Goal: Task Accomplishment & Management: Use online tool/utility

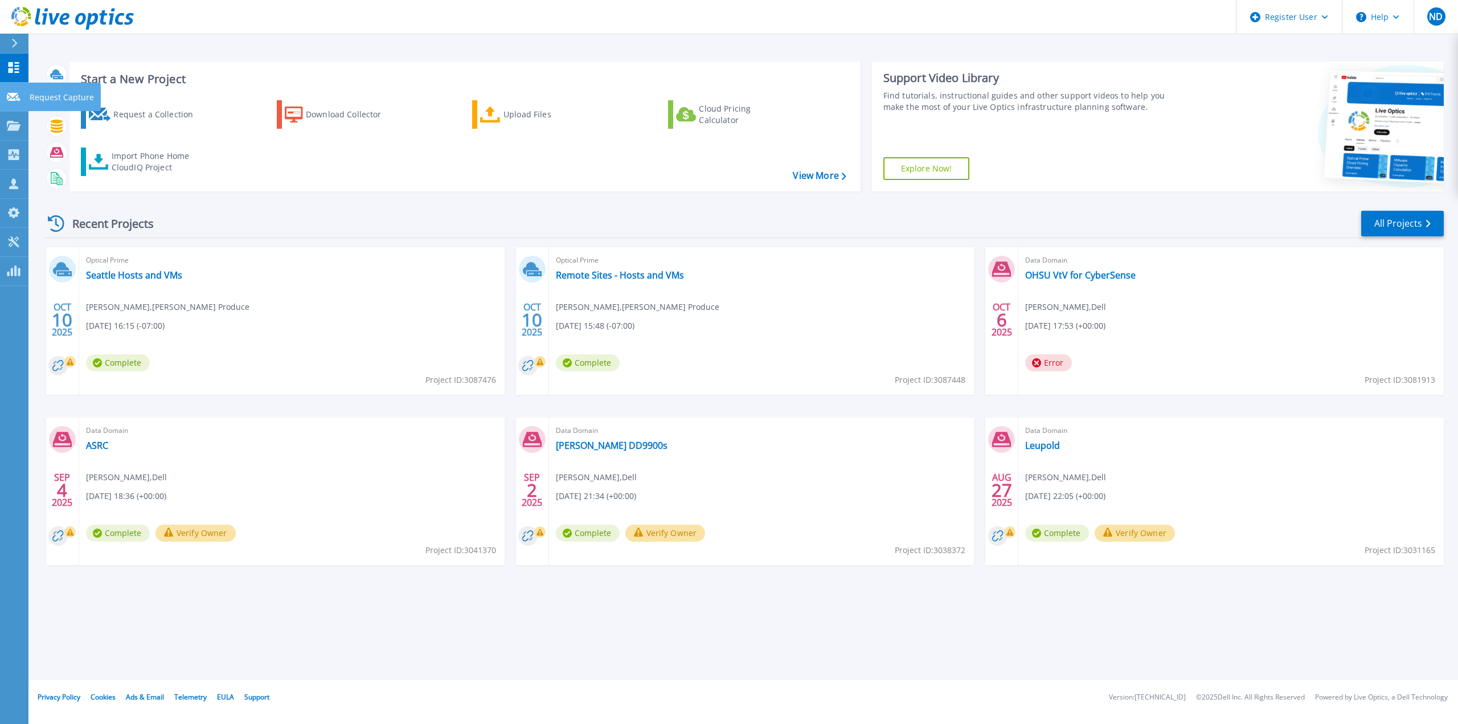
click at [42, 99] on p "Request Capture" at bounding box center [62, 98] width 64 height 30
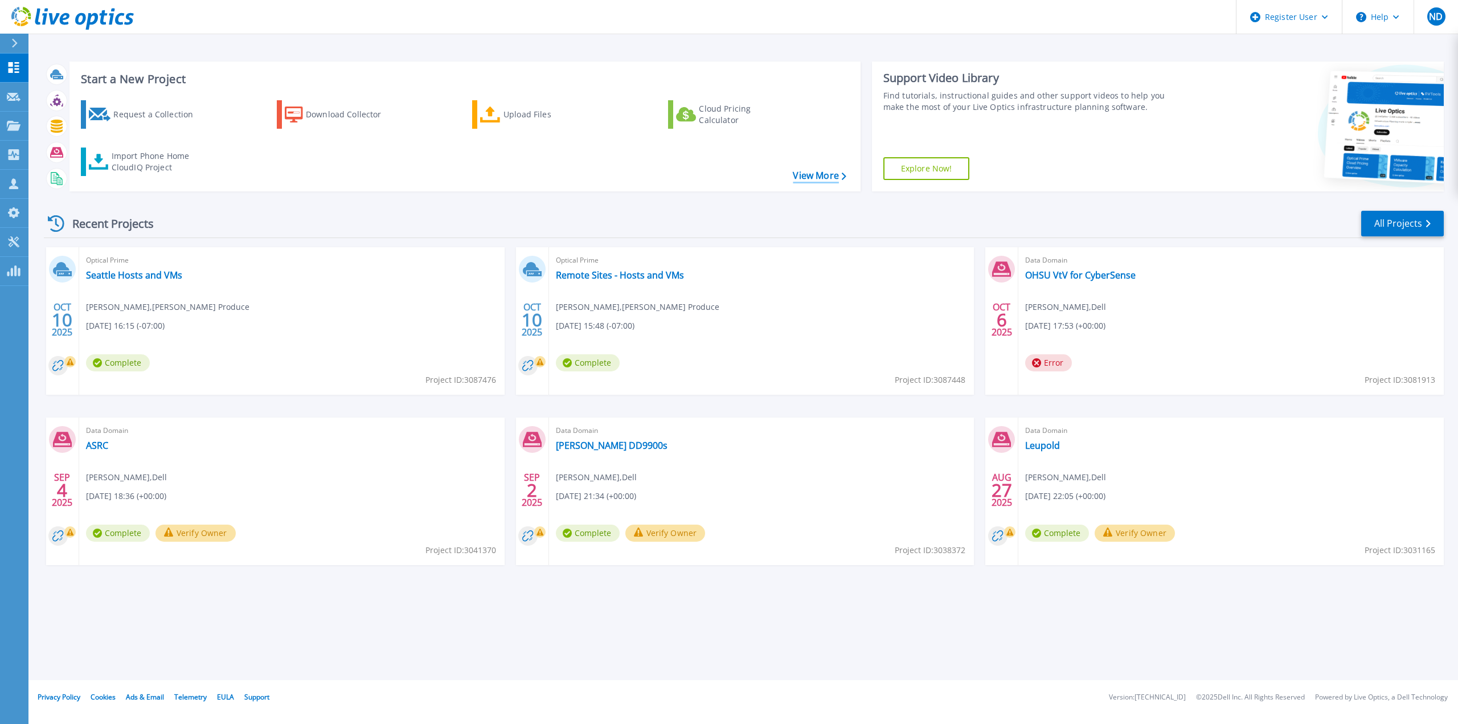
click at [826, 175] on link "View More" at bounding box center [819, 175] width 53 height 11
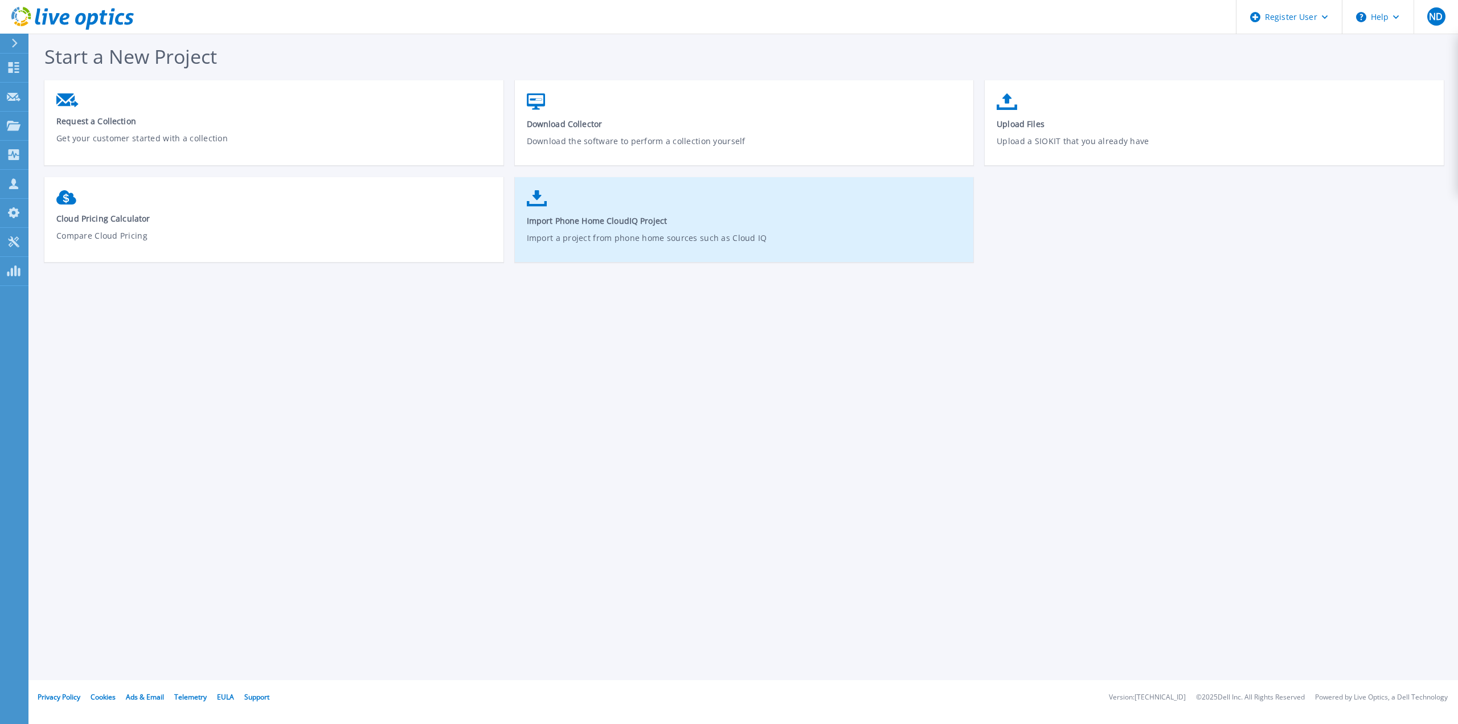
click at [659, 219] on span "Import Phone Home CloudIQ Project" at bounding box center [745, 220] width 436 height 11
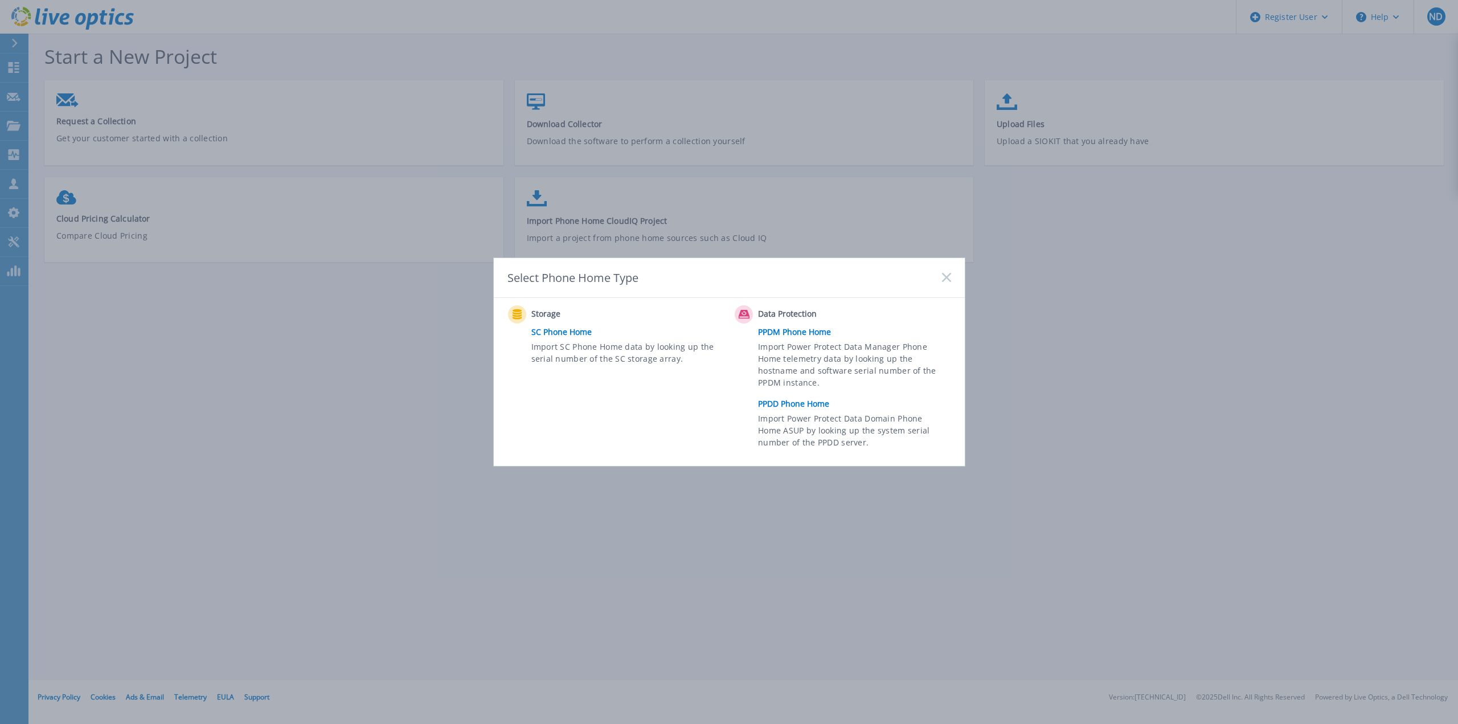
click at [798, 407] on link "PPDD Phone Home" at bounding box center [857, 403] width 198 height 17
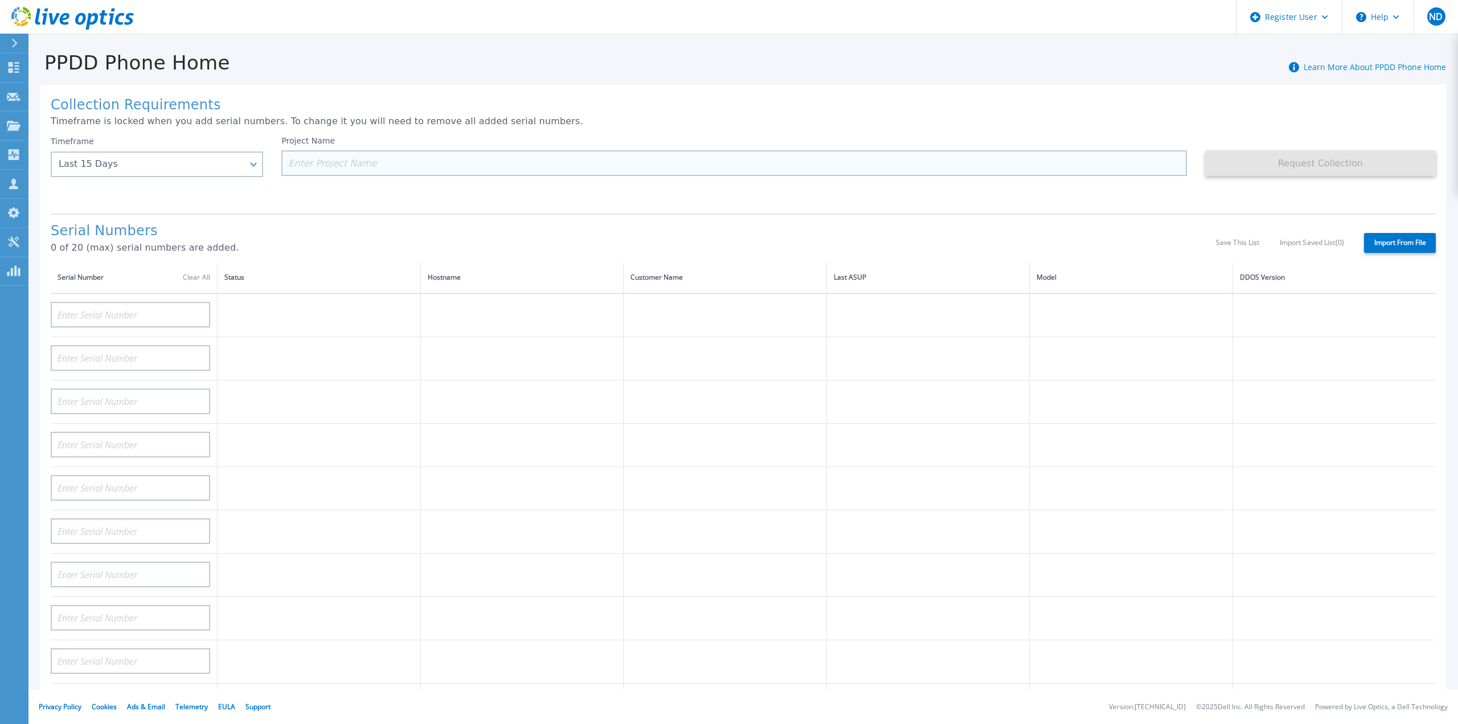
click at [348, 162] on input at bounding box center [733, 163] width 905 height 26
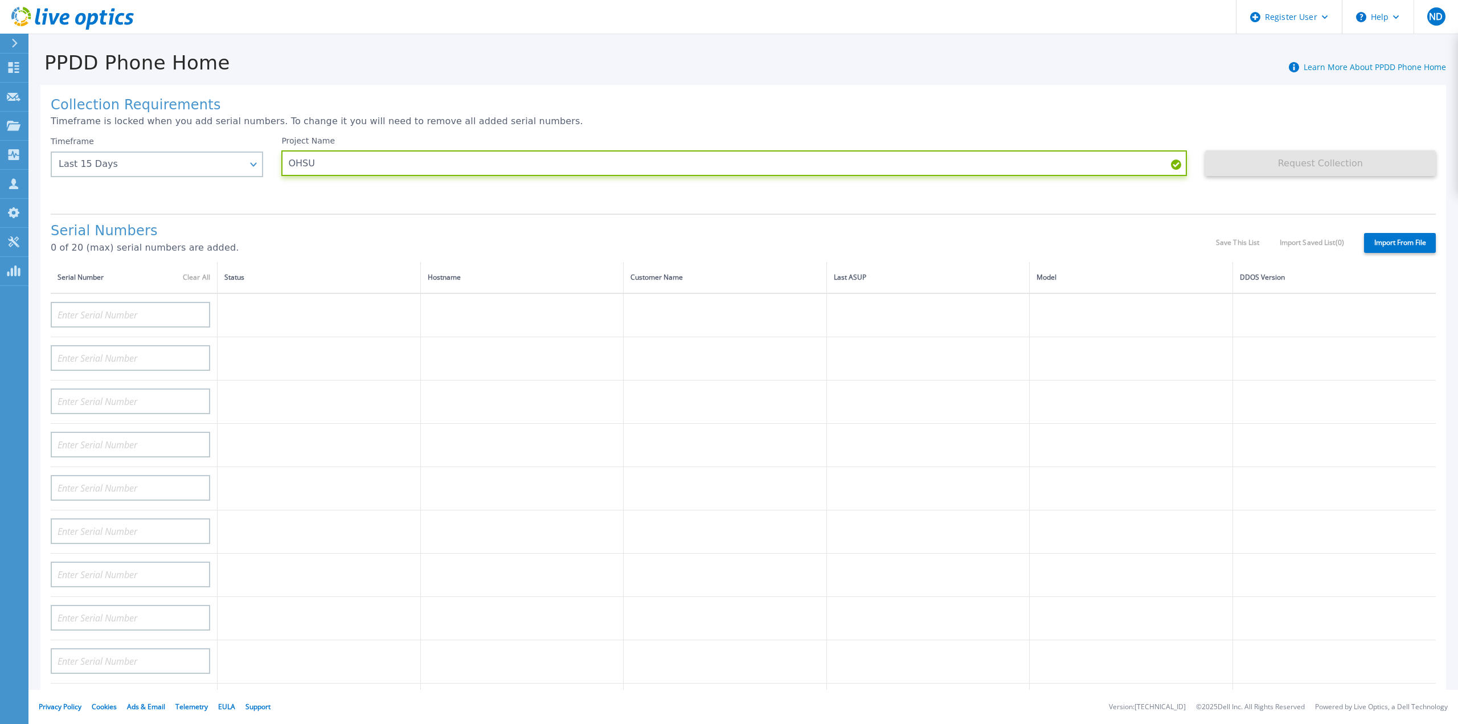
type input "OHSU"
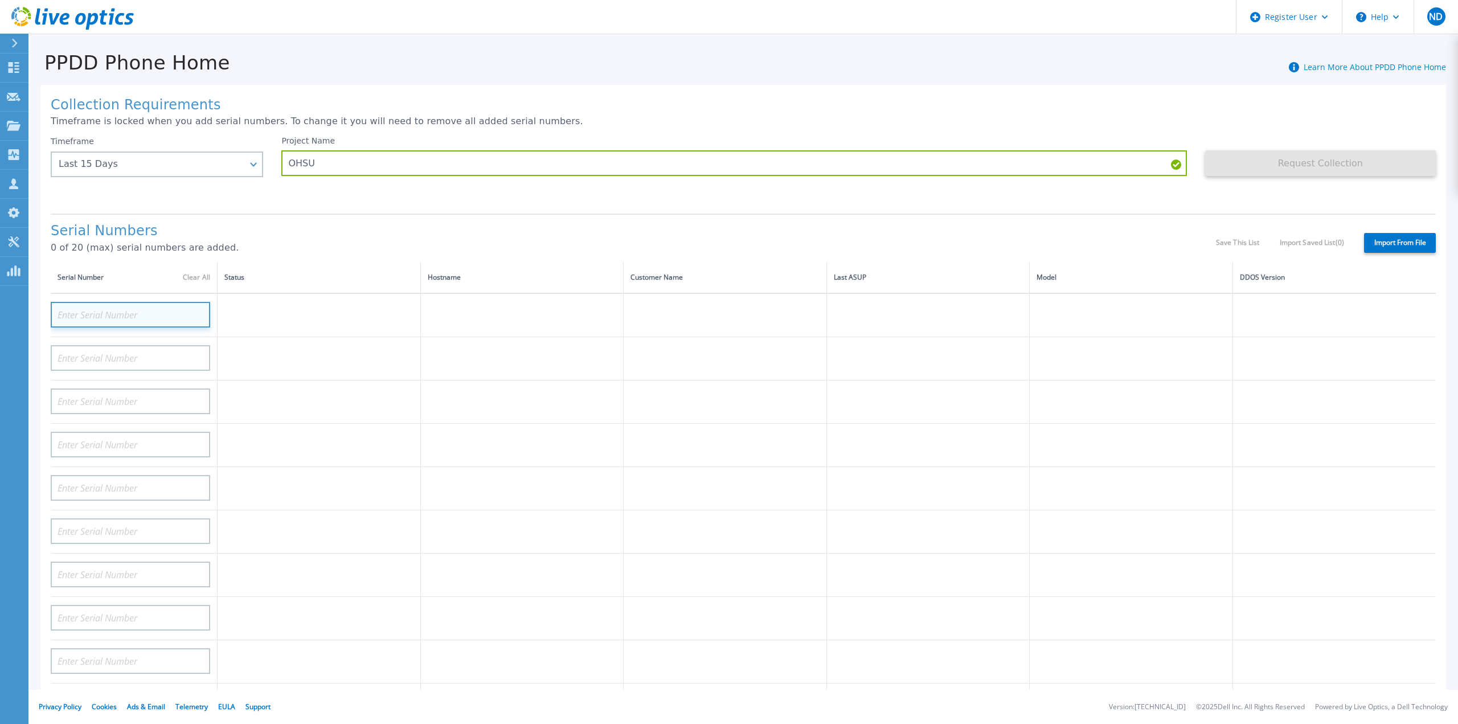
click at [106, 302] on input at bounding box center [130, 315] width 159 height 26
paste input "APX00243000198"
type input "APX00243000198"
click at [157, 347] on input at bounding box center [130, 358] width 159 height 26
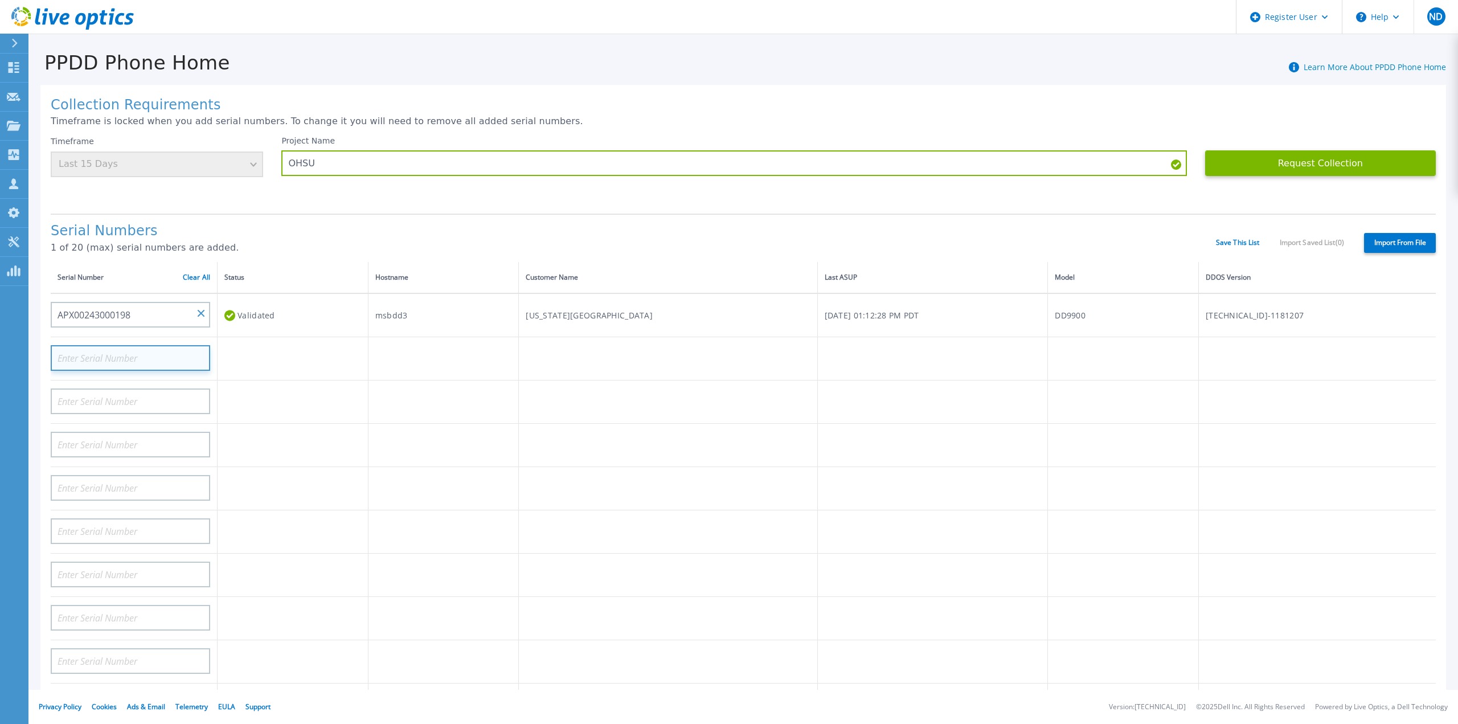
click at [90, 355] on input at bounding box center [130, 358] width 159 height 26
paste input "APM00214014149"
type input "APM00214014149"
click at [128, 400] on input at bounding box center [130, 401] width 159 height 26
click at [147, 397] on input at bounding box center [130, 401] width 159 height 26
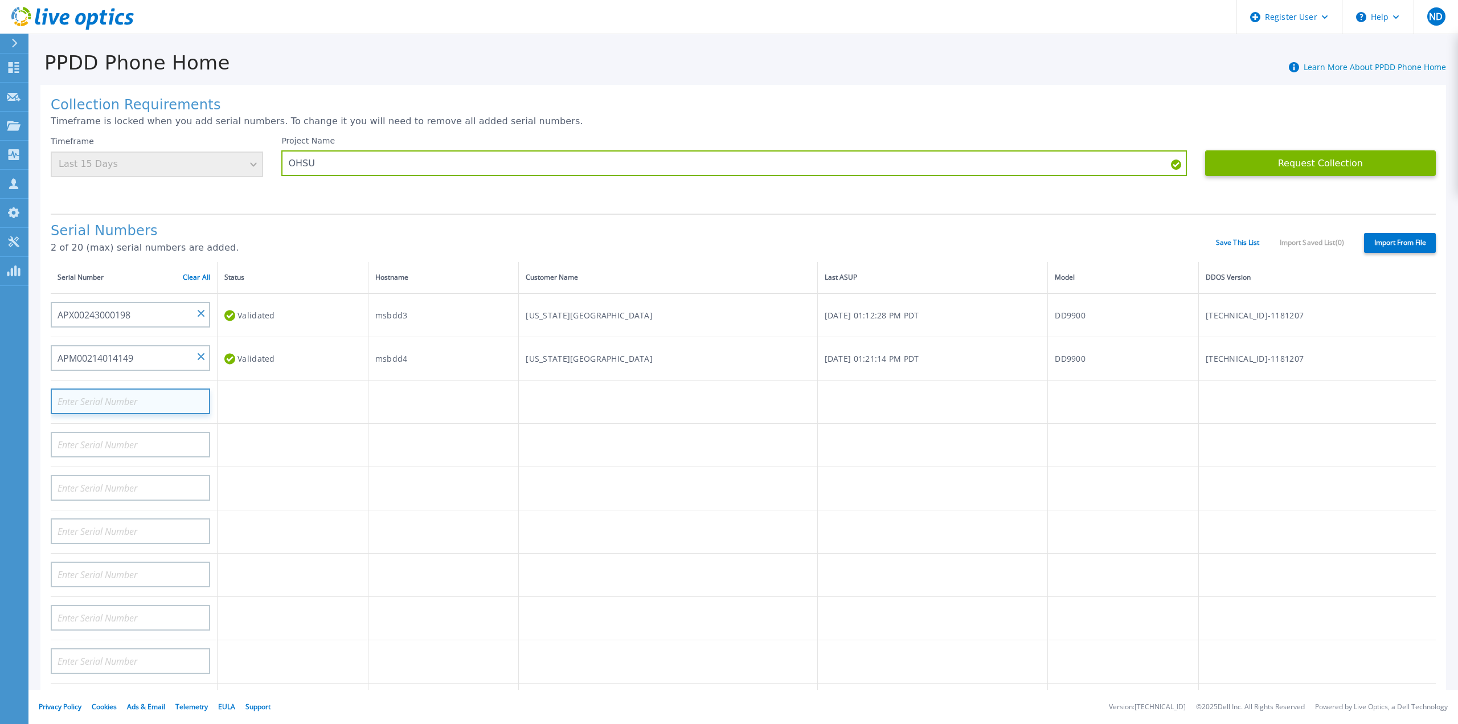
paste input "APX00243000200"
type input "APX00243000200"
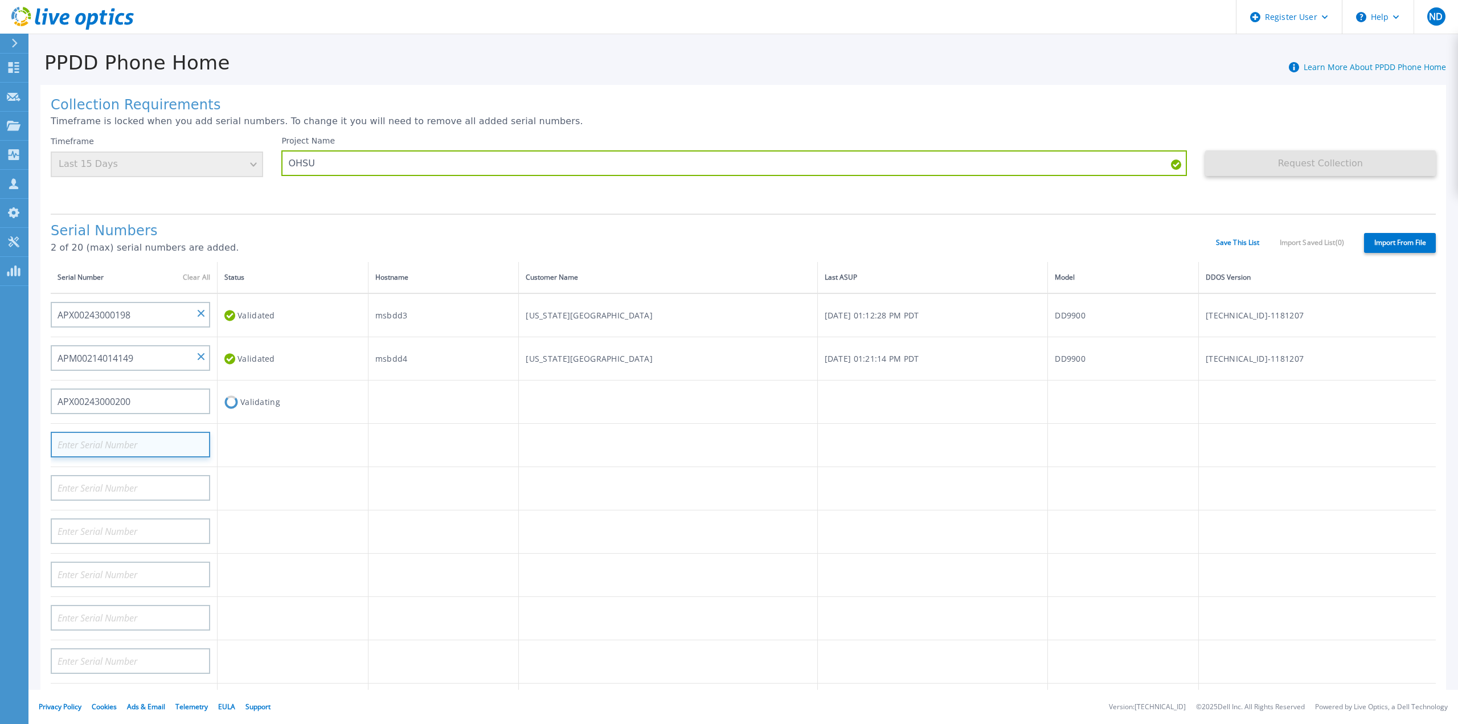
click at [120, 437] on input at bounding box center [130, 445] width 159 height 26
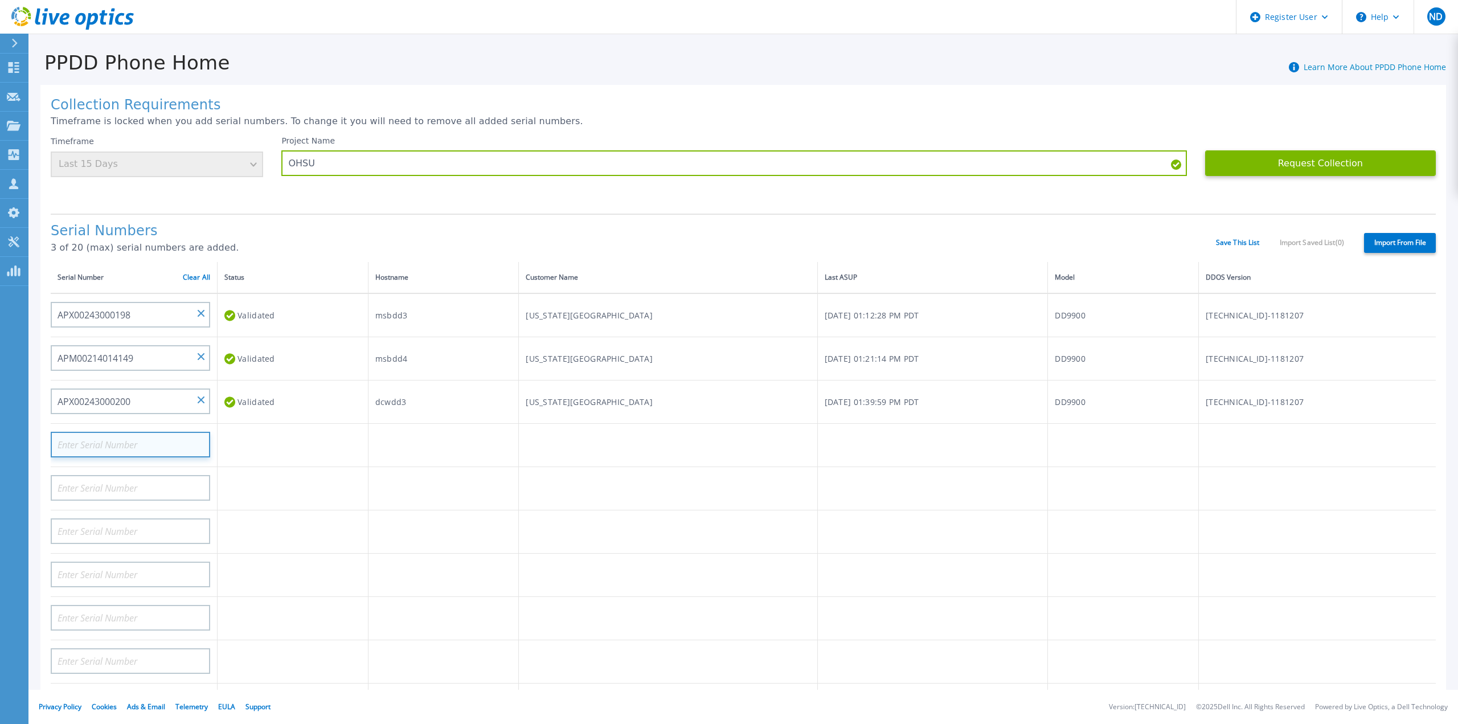
click at [142, 432] on input at bounding box center [130, 445] width 159 height 26
paste input "APM00214014148"
type input "APM00214014148"
click at [837, 521] on td at bounding box center [932, 531] width 231 height 43
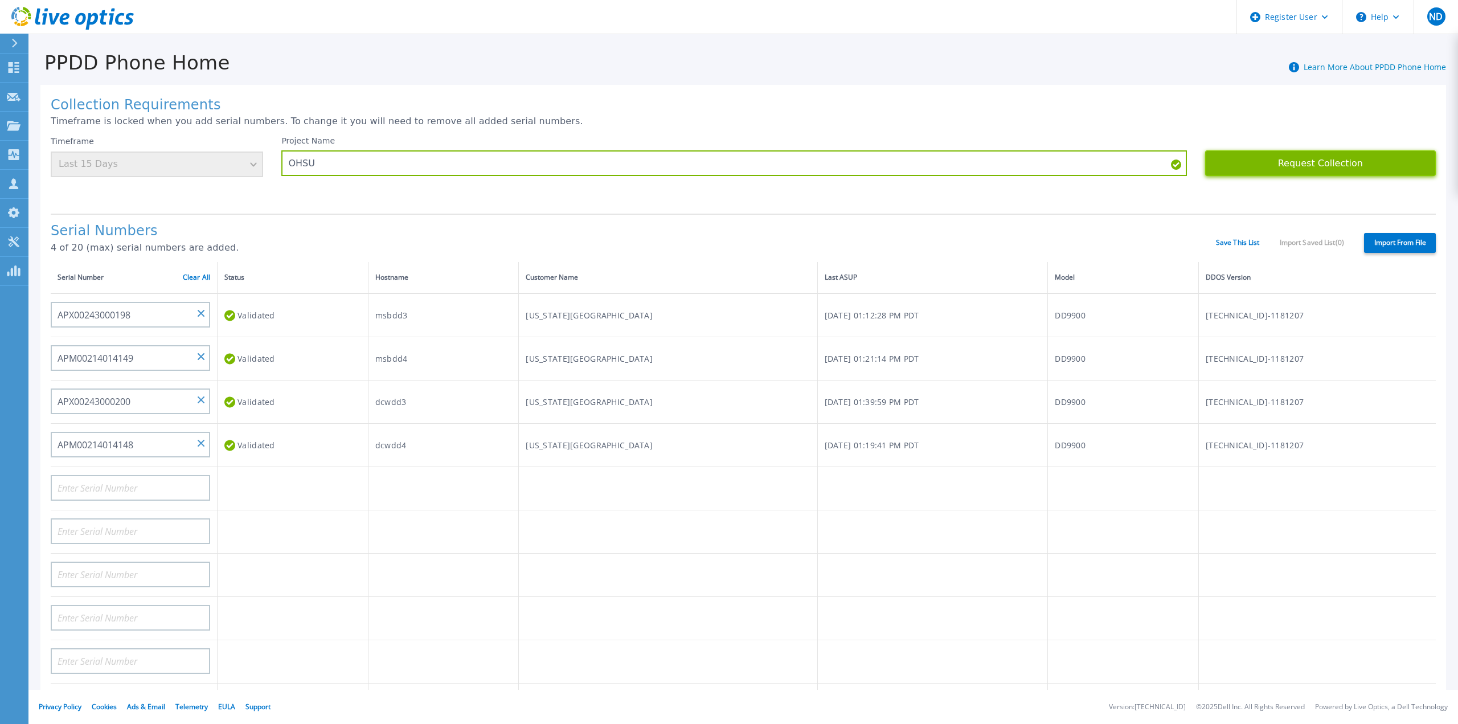
click at [1321, 165] on button "Request Collection" at bounding box center [1320, 163] width 231 height 26
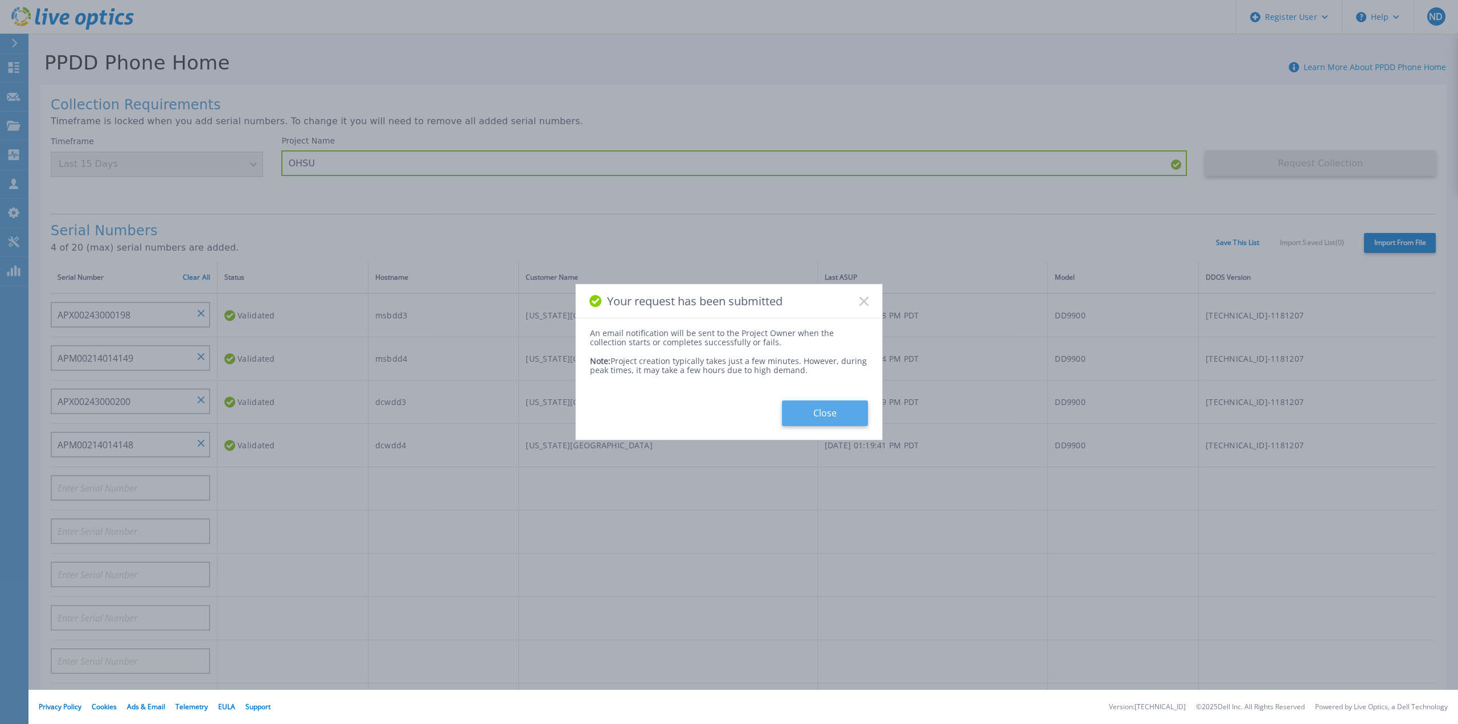
click at [819, 415] on button "Close" at bounding box center [825, 413] width 86 height 26
